Goal: Task Accomplishment & Management: Complete application form

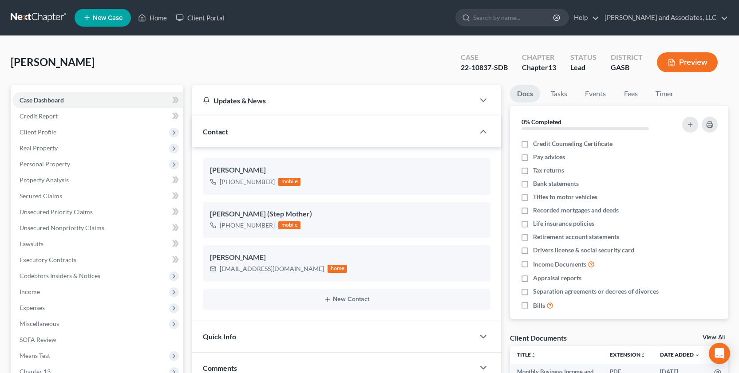
scroll to position [1026, 0]
click at [149, 12] on link "Home" at bounding box center [153, 18] width 38 height 16
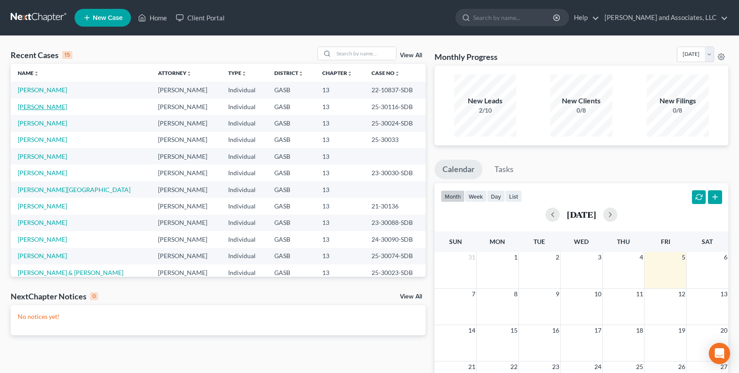
click at [51, 107] on link "[PERSON_NAME]" at bounding box center [42, 107] width 49 height 8
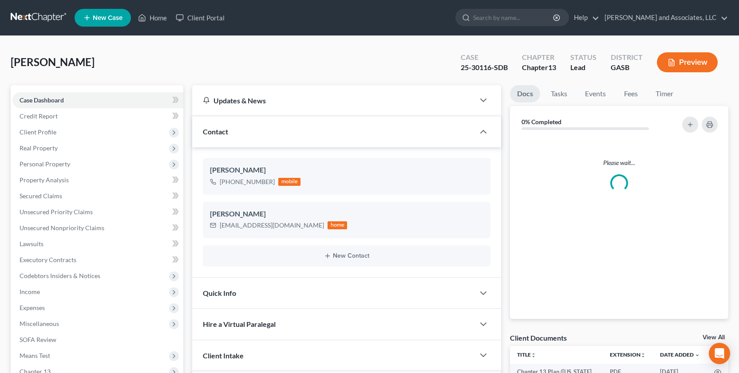
click at [51, 107] on link "Case Dashboard" at bounding box center [97, 100] width 171 height 16
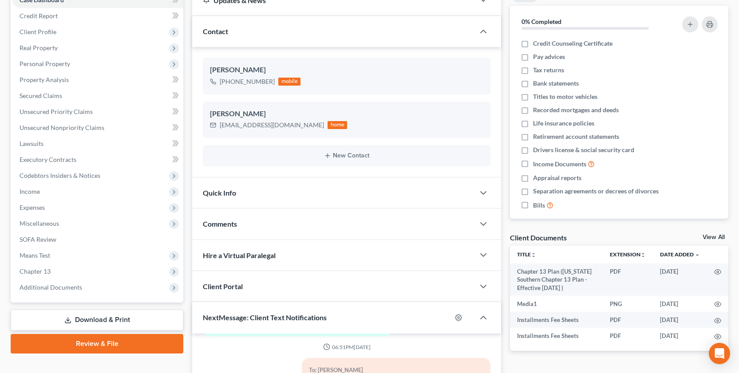
scroll to position [101, 0]
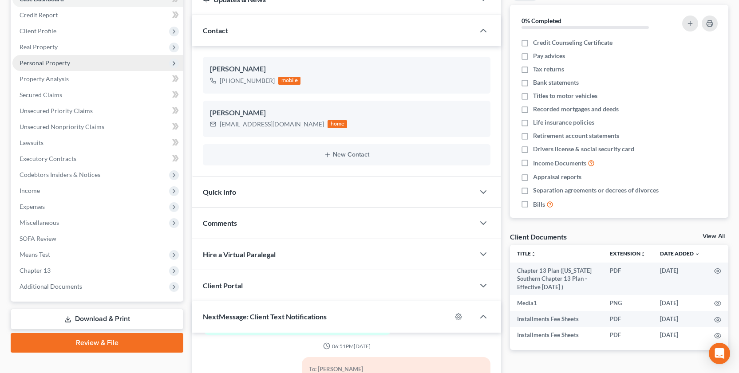
click at [59, 63] on span "Personal Property" at bounding box center [45, 63] width 51 height 8
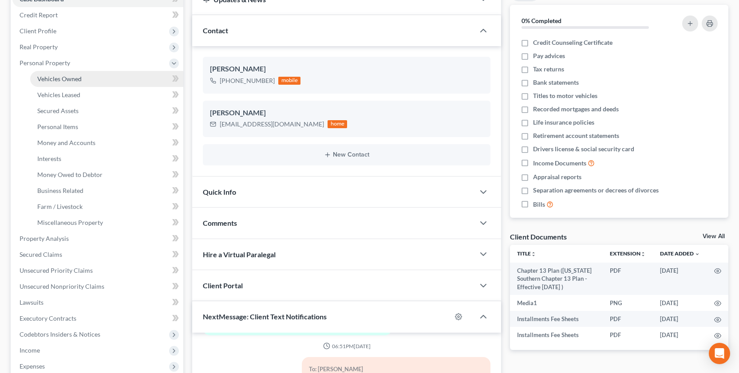
click at [72, 77] on span "Vehicles Owned" at bounding box center [59, 79] width 44 height 8
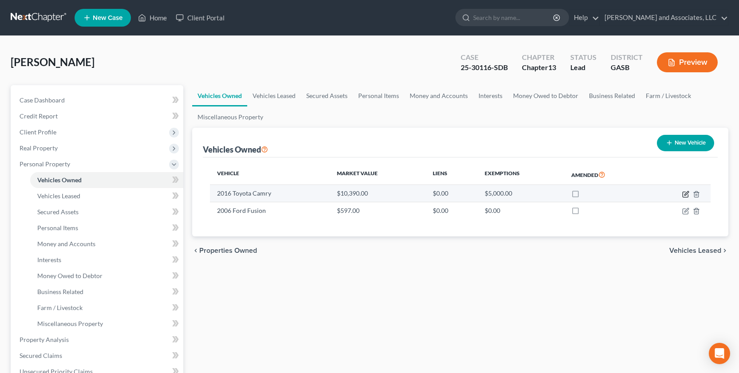
click at [686, 194] on icon "button" at bounding box center [685, 194] width 7 height 7
select select "0"
select select "10"
select select "3"
select select "0"
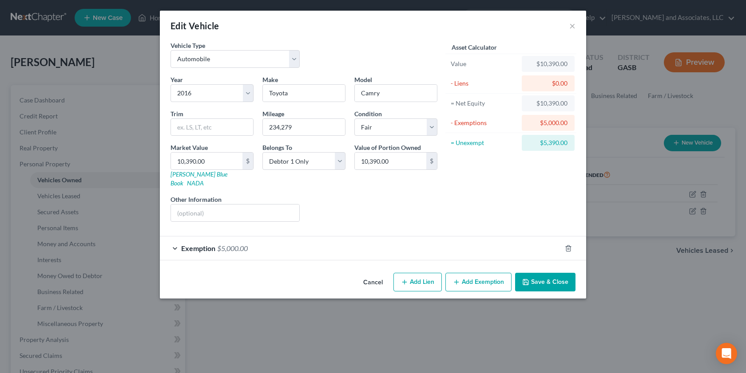
click at [555, 273] on button "Save & Close" at bounding box center [545, 282] width 60 height 19
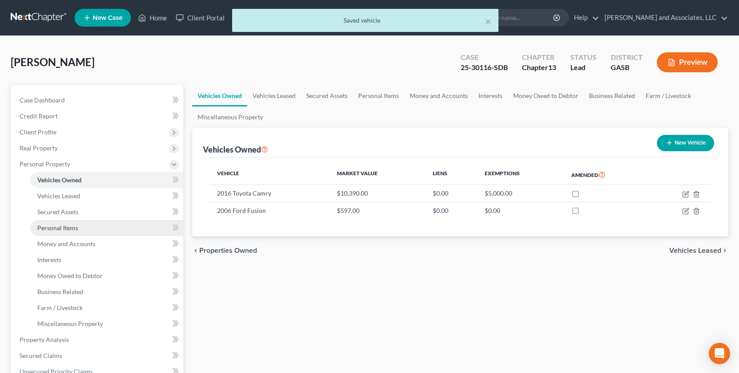
click at [65, 228] on span "Personal Items" at bounding box center [57, 228] width 41 height 8
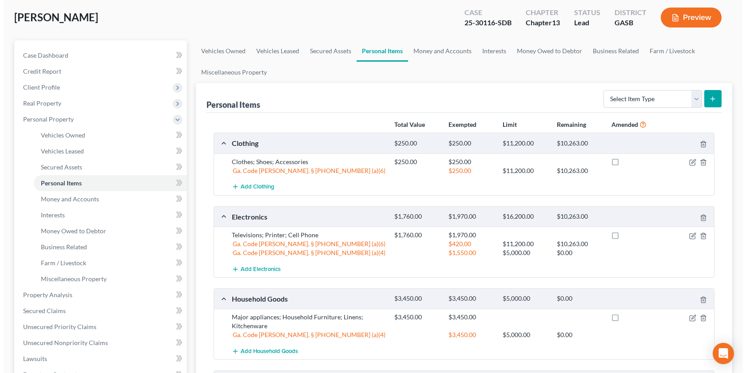
scroll to position [51, 0]
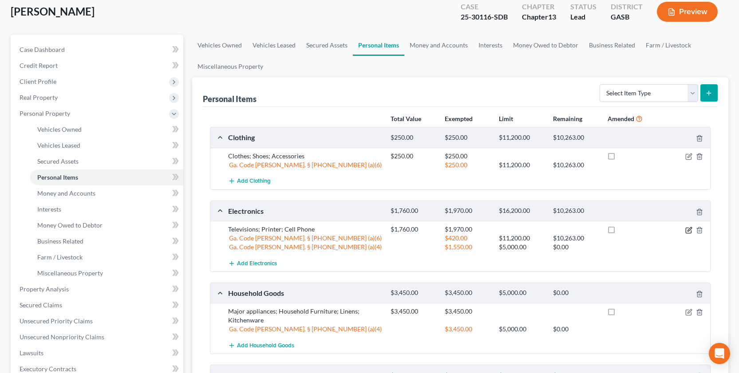
click at [688, 231] on icon "button" at bounding box center [690, 229] width 4 height 4
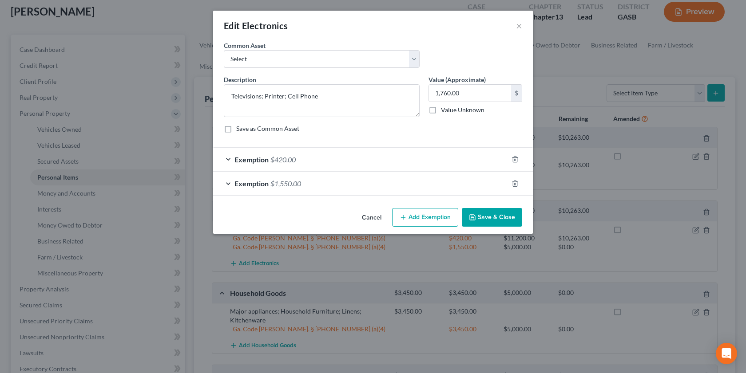
click at [226, 162] on div "Exemption $420.00" at bounding box center [360, 160] width 295 height 24
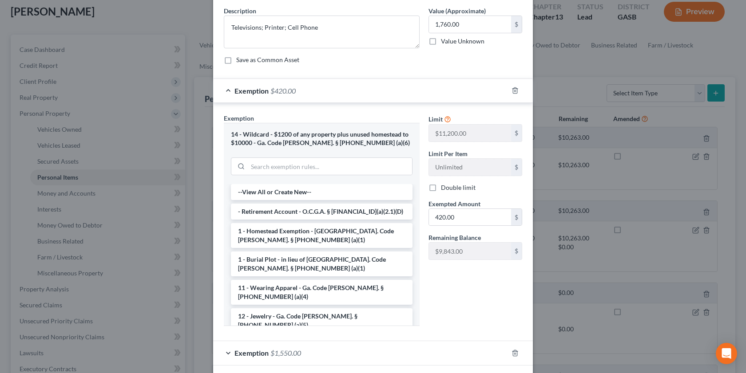
scroll to position [110, 0]
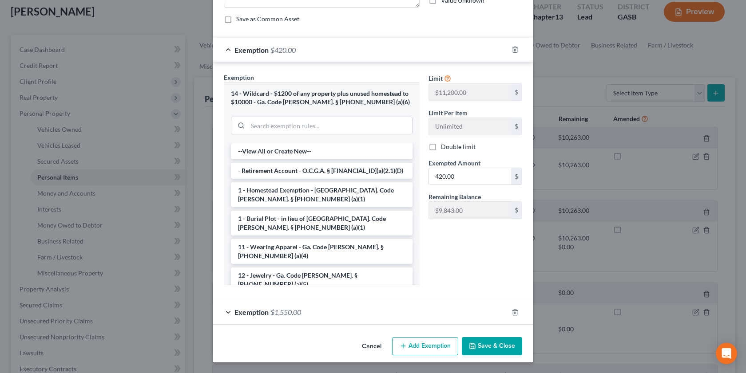
click at [490, 351] on button "Save & Close" at bounding box center [492, 346] width 60 height 19
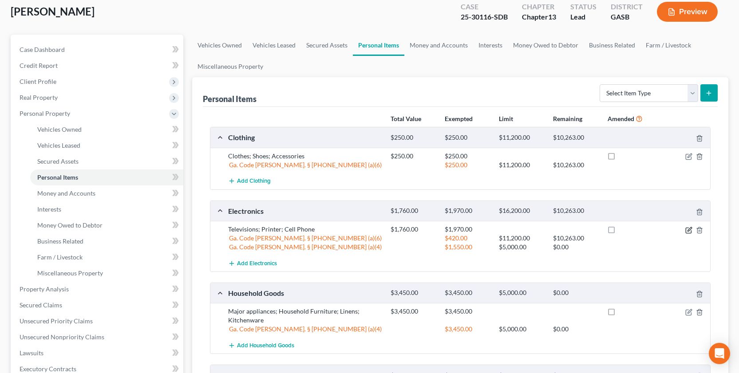
click at [687, 227] on icon "button" at bounding box center [688, 230] width 7 height 7
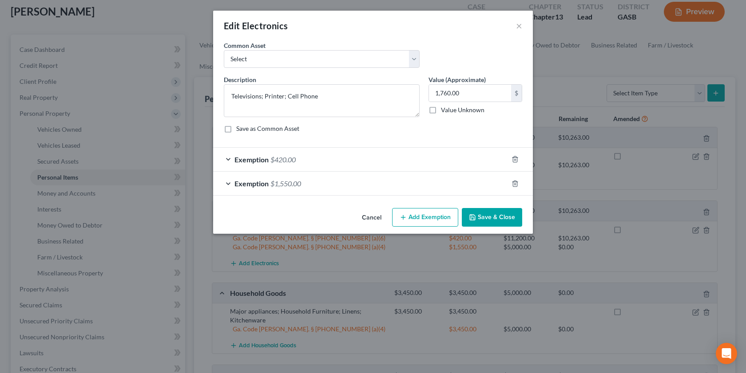
click at [230, 183] on div "Exemption $1,550.00" at bounding box center [360, 184] width 295 height 24
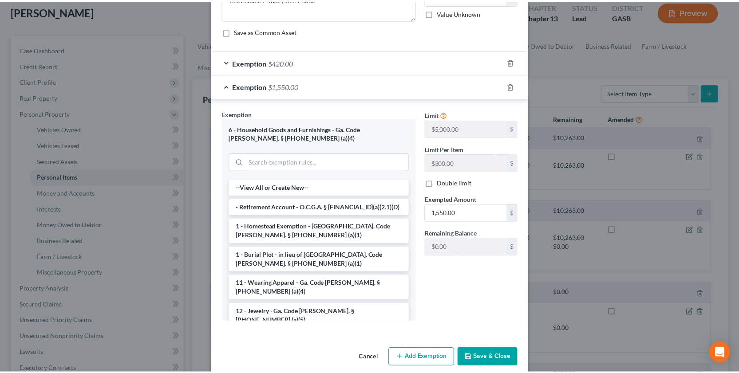
scroll to position [109, 0]
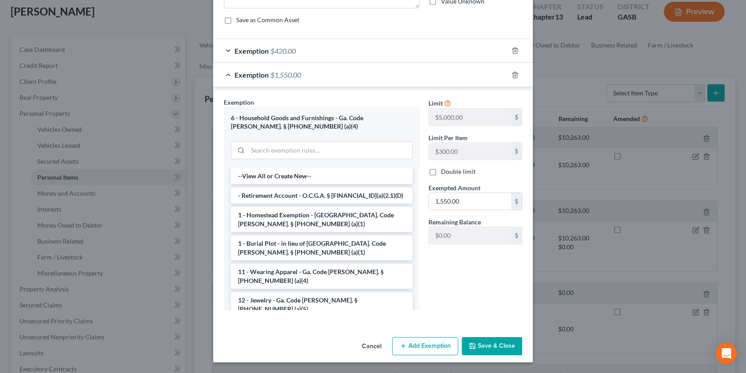
click at [489, 347] on button "Save & Close" at bounding box center [492, 346] width 60 height 19
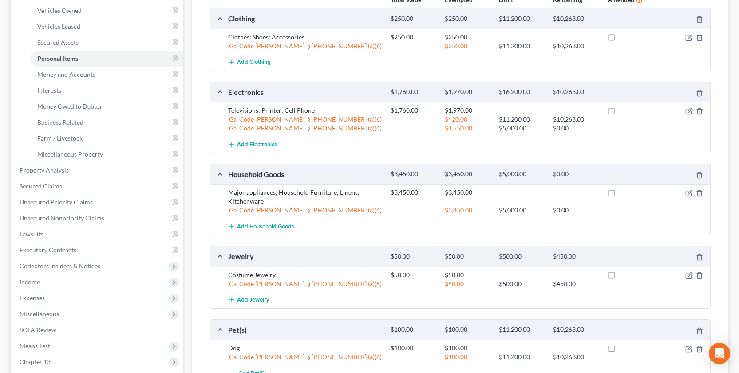
scroll to position [274, 0]
